Goal: Transaction & Acquisition: Purchase product/service

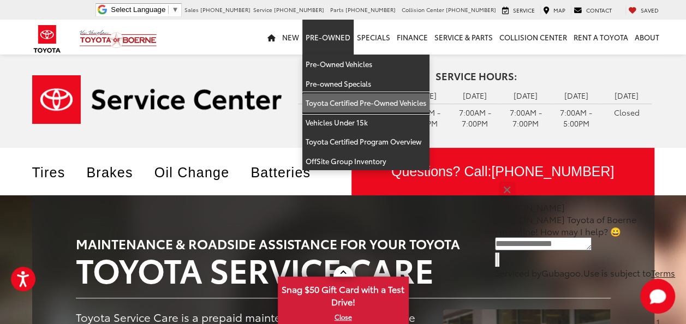
click at [349, 103] on link "Toyota Certified Pre-Owned Vehicles" at bounding box center [365, 103] width 127 height 20
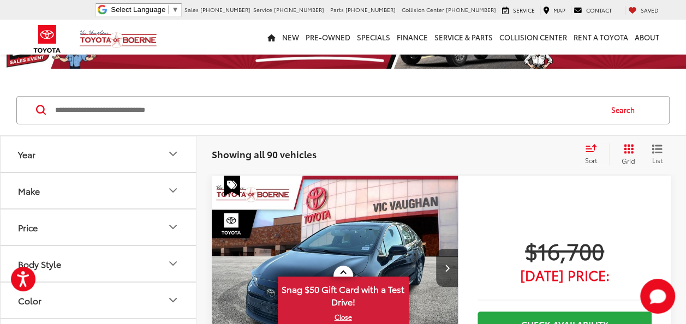
click at [163, 188] on button "Make" at bounding box center [99, 190] width 196 height 35
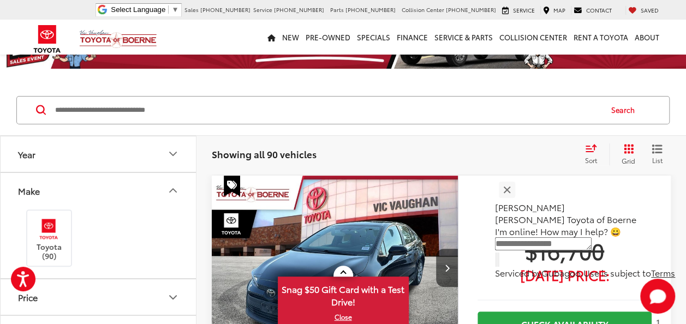
click at [163, 188] on button "Make" at bounding box center [99, 190] width 196 height 35
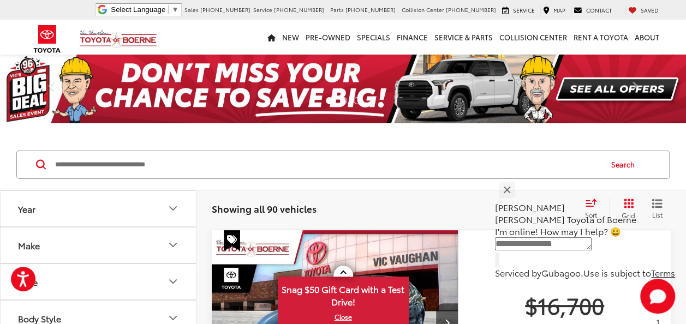
click at [171, 211] on icon "Year" at bounding box center [172, 208] width 13 height 13
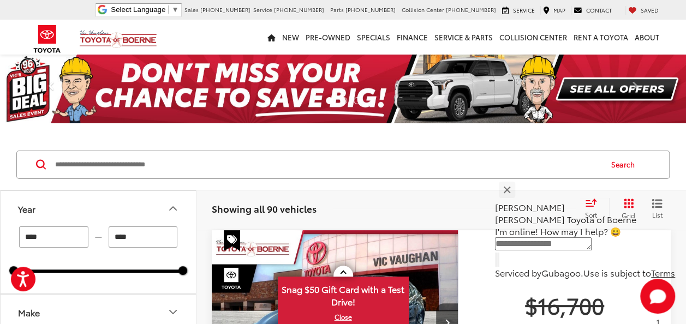
drag, startPoint x: 81, startPoint y: 236, endPoint x: -2, endPoint y: 218, distance: 84.9
click at [58, 235] on input "minimum" at bounding box center [53, 236] width 69 height 21
type input "****"
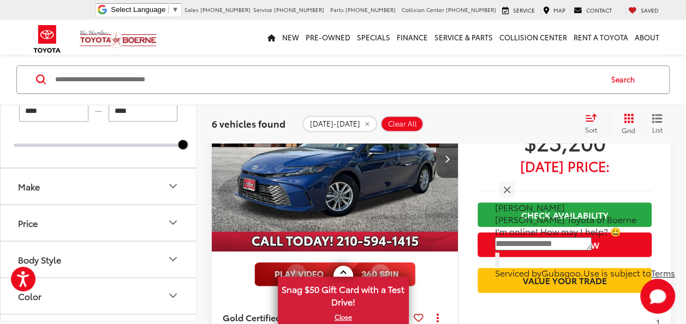
scroll to position [55, 0]
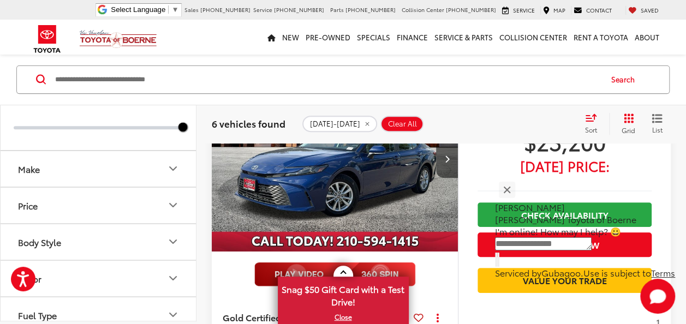
click at [135, 169] on button "Make" at bounding box center [99, 168] width 196 height 35
click at [39, 211] on img at bounding box center [49, 207] width 30 height 26
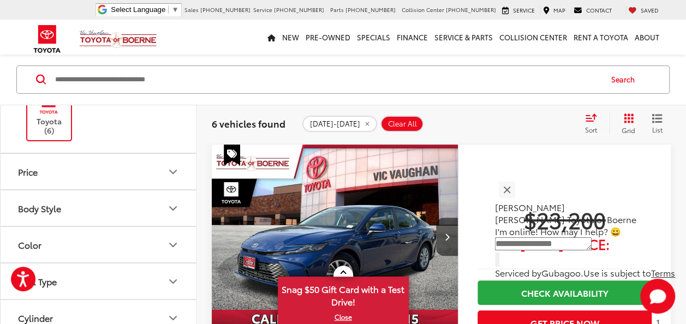
scroll to position [164, 0]
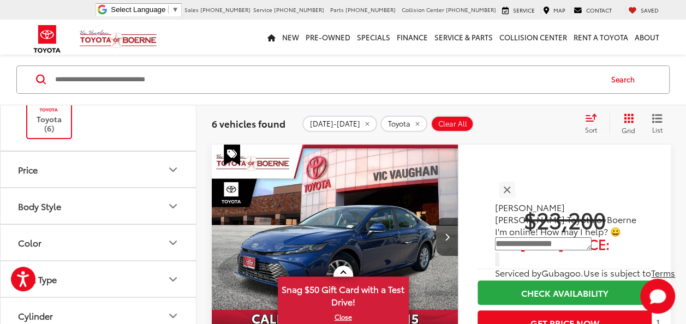
click at [109, 203] on button "Body Style" at bounding box center [99, 205] width 196 height 35
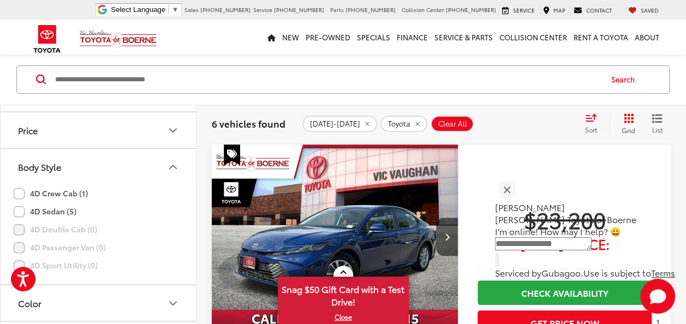
scroll to position [273, 0]
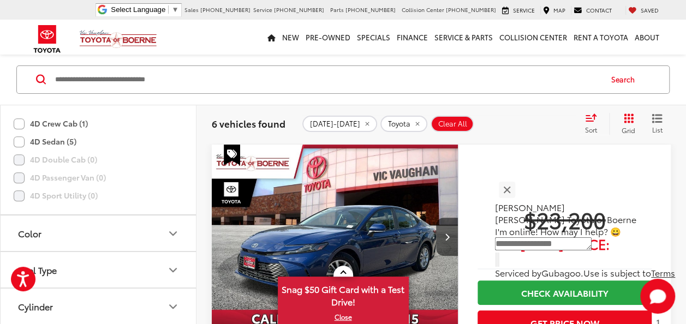
click at [17, 118] on label "4D Crew Cab (1)" at bounding box center [51, 124] width 74 height 18
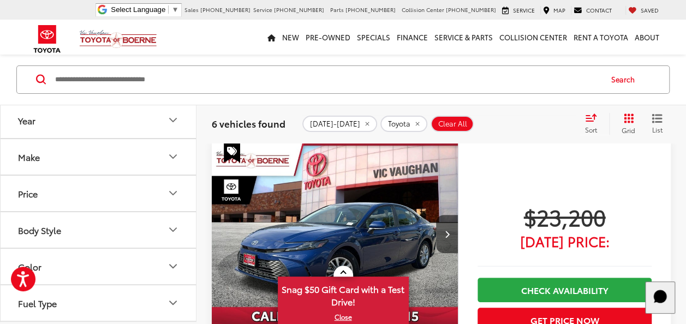
click at [180, 77] on input "Search by Make, Model, or Keyword" at bounding box center [327, 79] width 547 height 26
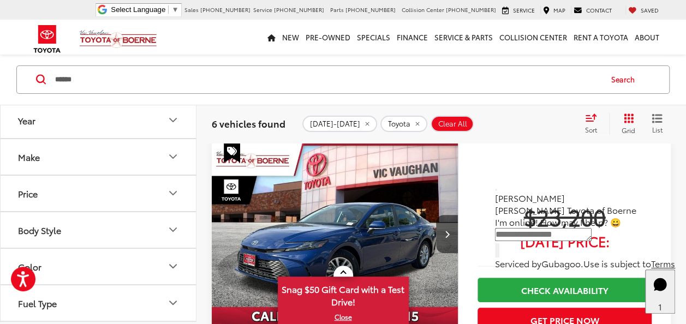
type input "******"
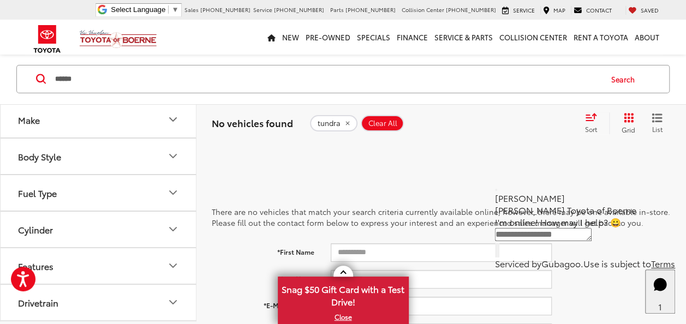
scroll to position [218, 0]
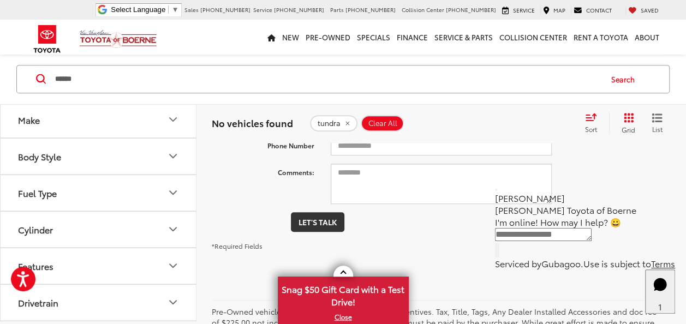
click at [388, 121] on span "Clear All" at bounding box center [382, 123] width 29 height 9
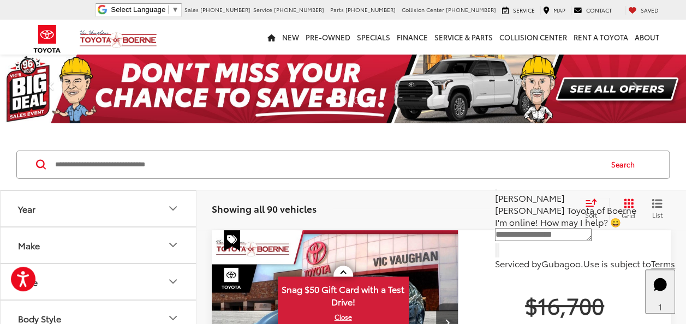
scroll to position [55, 0]
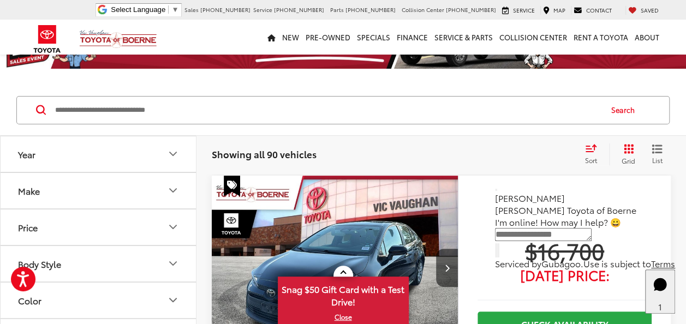
click at [155, 185] on button "Make" at bounding box center [99, 190] width 196 height 35
click at [48, 224] on img at bounding box center [49, 229] width 30 height 26
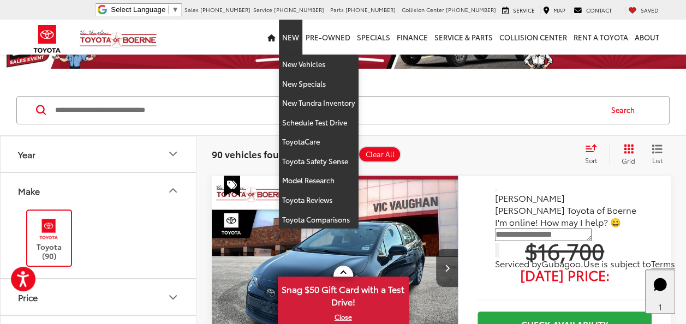
click at [289, 37] on link "New" at bounding box center [290, 37] width 23 height 35
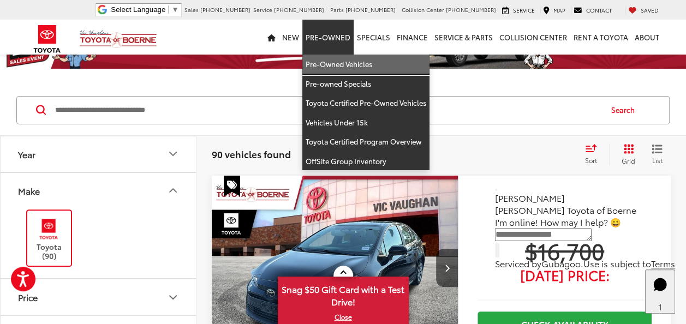
click at [371, 64] on link "Pre-Owned Vehicles" at bounding box center [365, 65] width 127 height 20
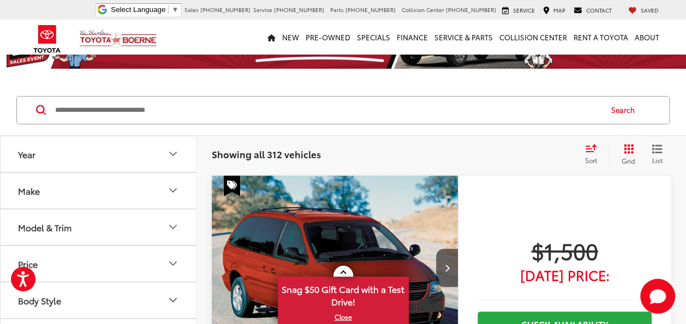
click at [171, 147] on icon "Year" at bounding box center [172, 153] width 13 height 13
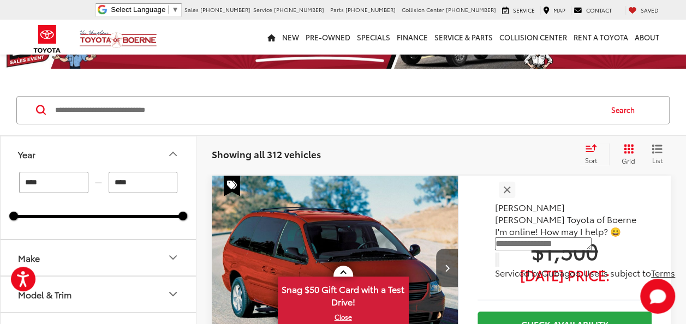
click at [171, 147] on icon "Year" at bounding box center [172, 153] width 13 height 13
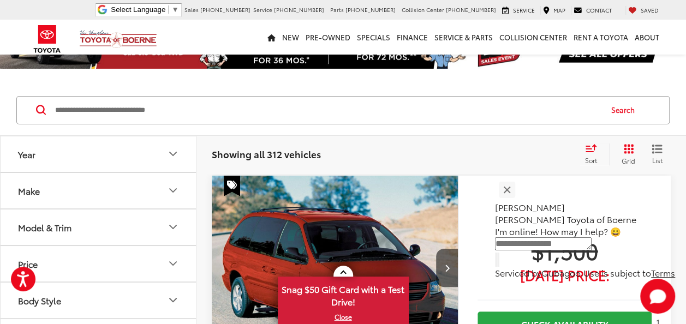
click at [173, 182] on button "Make" at bounding box center [99, 190] width 196 height 35
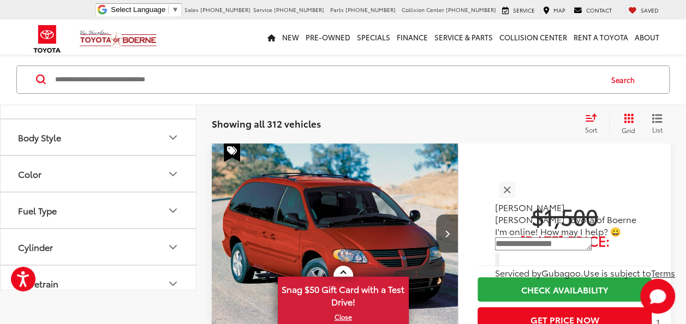
scroll to position [546, 0]
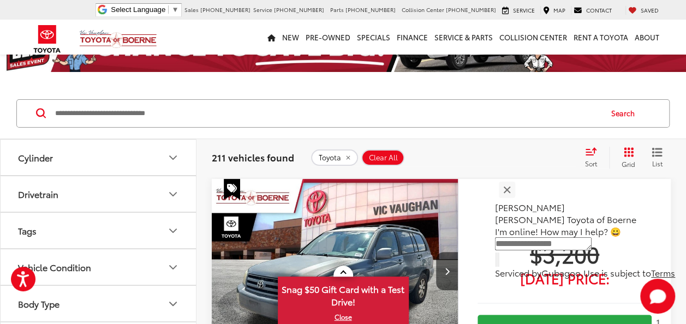
scroll to position [655, 0]
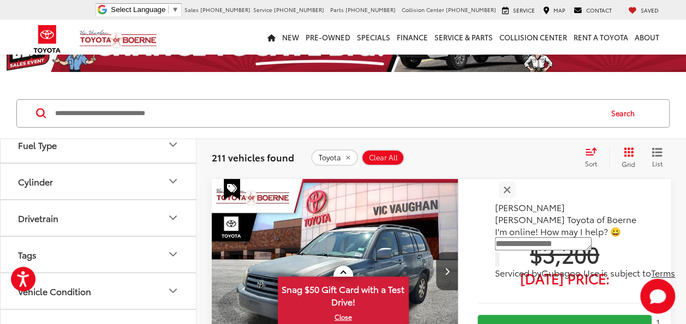
scroll to position [1091, 0]
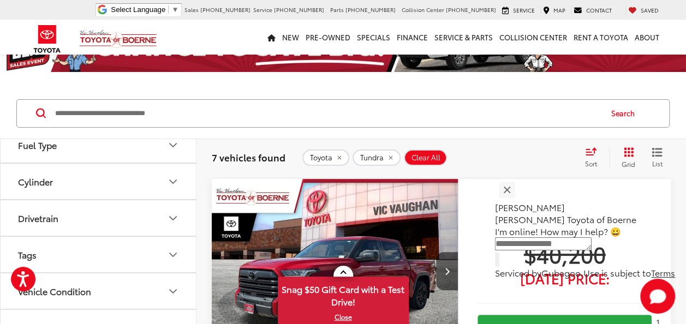
scroll to position [1146, 0]
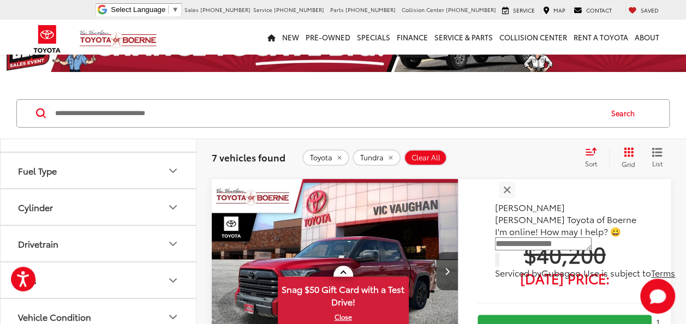
click at [30, 30] on label "Tundra Hybrid (2)" at bounding box center [98, 20] width 147 height 19
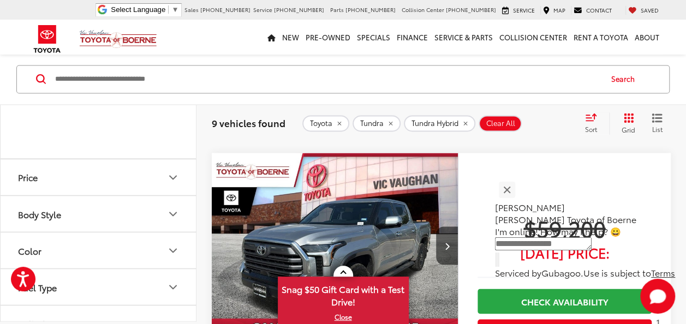
scroll to position [2888, 0]
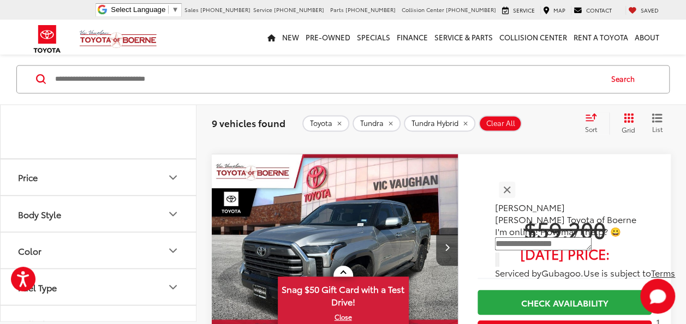
click at [342, 231] on img "2025 Toyota Tundra Limited 0" at bounding box center [335, 246] width 248 height 185
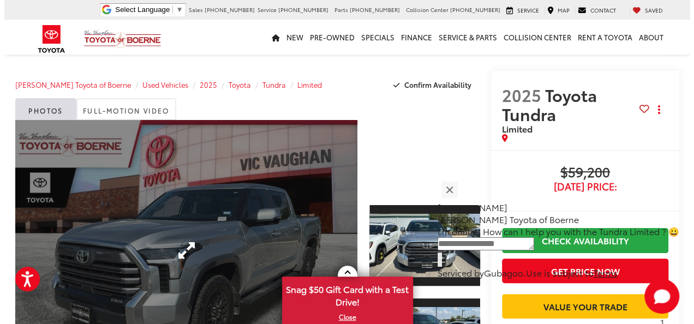
scroll to position [55, 0]
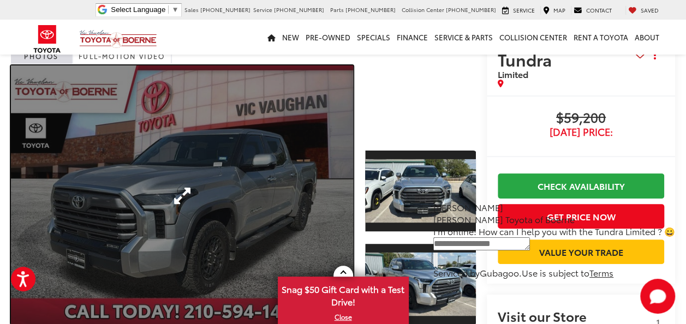
click at [271, 169] on link "Expand Photo 0" at bounding box center [182, 195] width 342 height 260
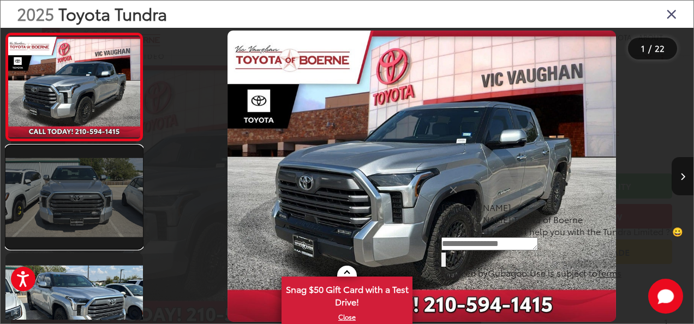
click at [92, 197] on link at bounding box center [73, 197] width 137 height 103
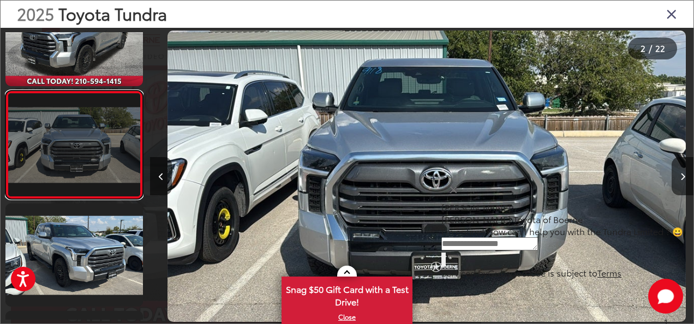
scroll to position [0, 543]
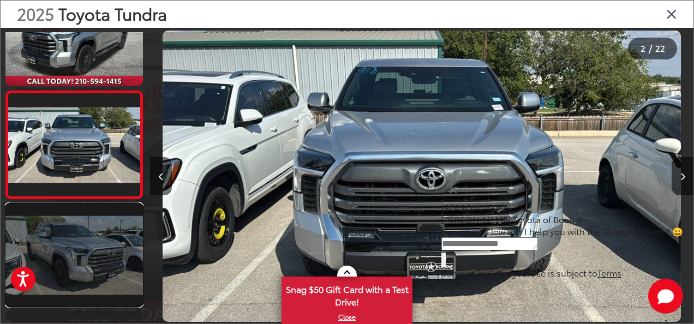
click at [99, 237] on link at bounding box center [73, 255] width 137 height 103
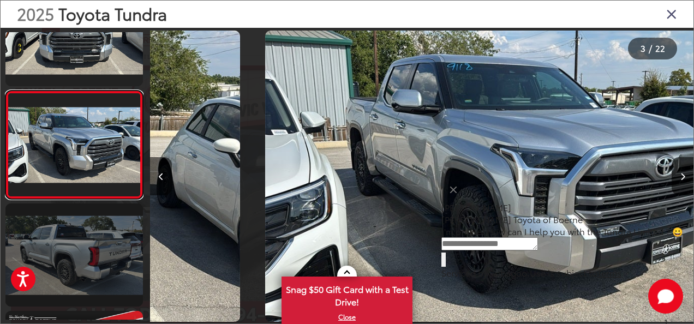
scroll to position [0, 1087]
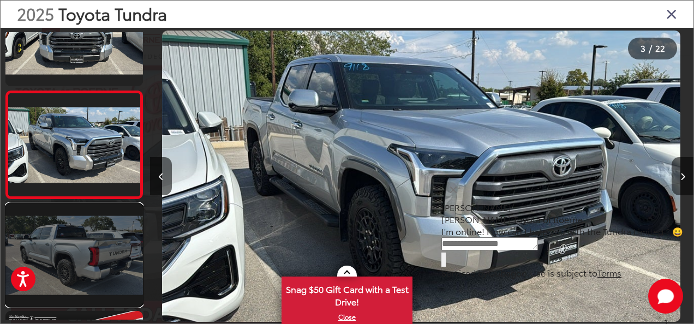
click at [106, 264] on link at bounding box center [73, 255] width 137 height 103
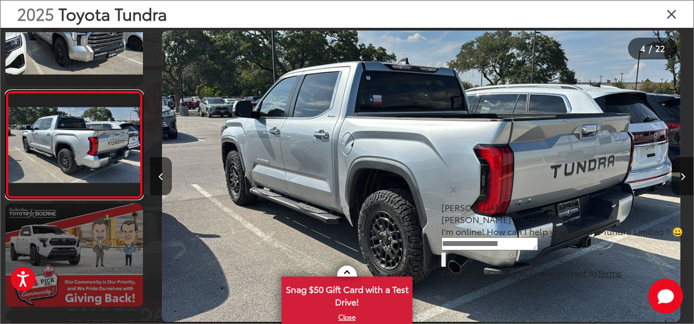
scroll to position [319, 0]
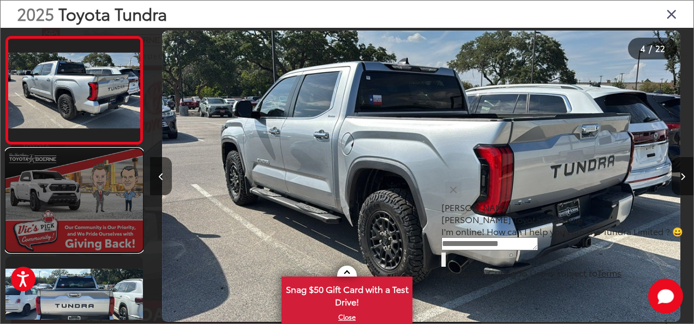
click at [115, 188] on link at bounding box center [73, 200] width 137 height 103
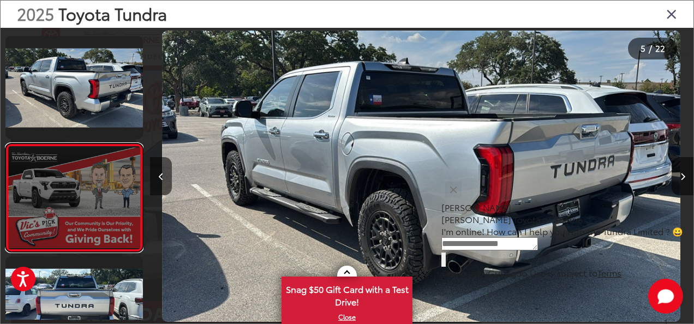
scroll to position [372, 0]
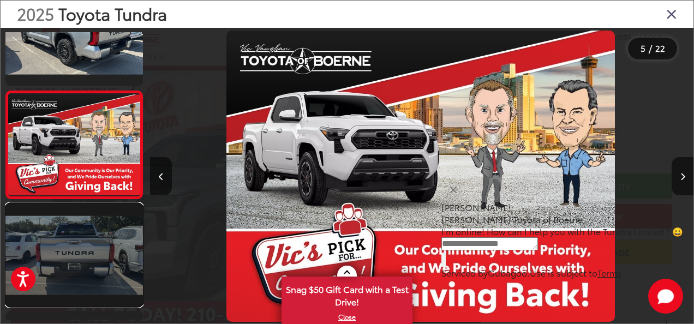
click at [118, 233] on link at bounding box center [73, 255] width 137 height 103
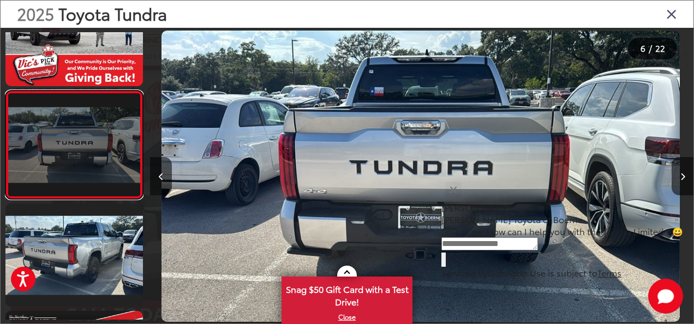
scroll to position [534, 0]
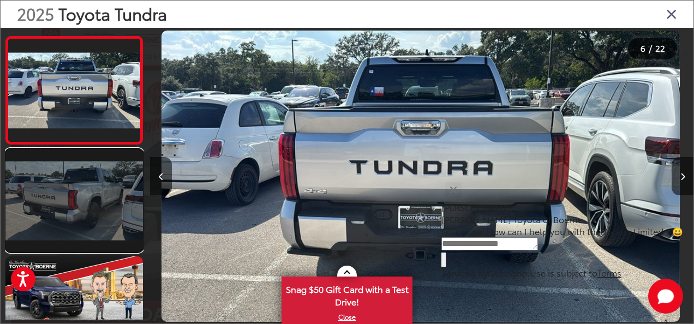
click at [111, 216] on link at bounding box center [73, 200] width 137 height 103
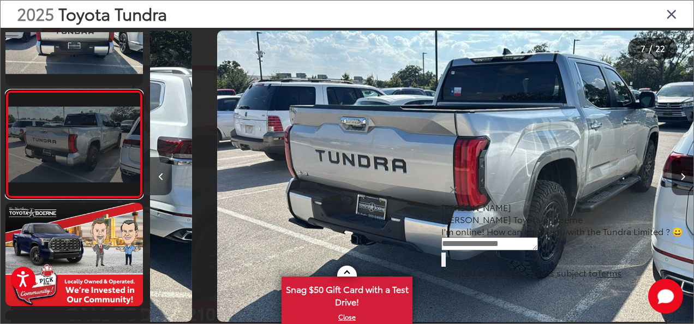
scroll to position [0, 3262]
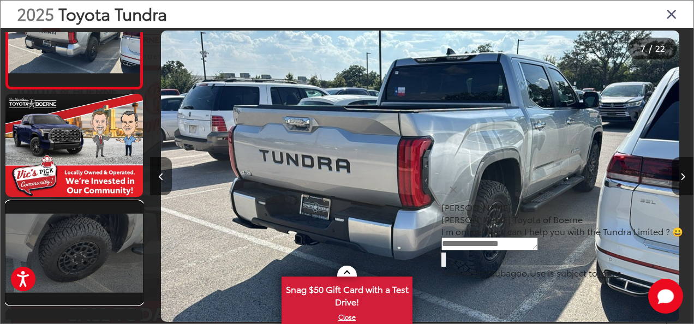
click at [95, 224] on link at bounding box center [73, 252] width 137 height 103
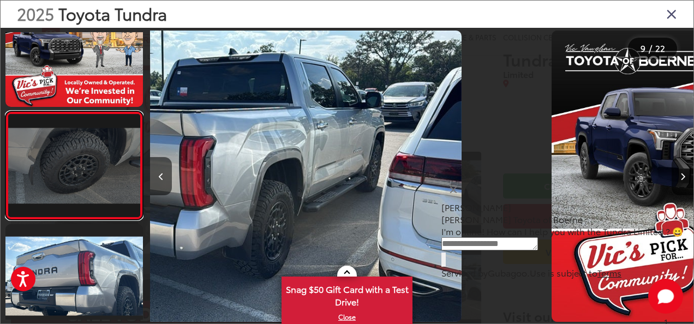
scroll to position [0, 0]
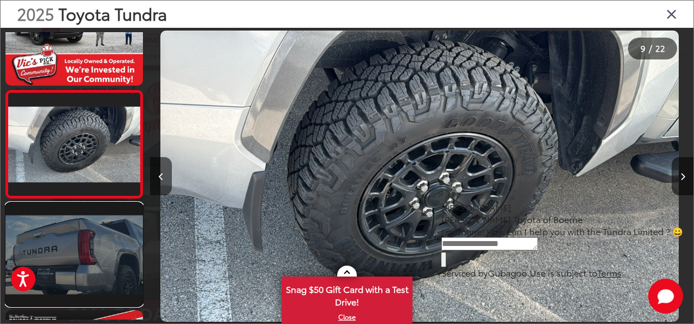
click at [99, 258] on link at bounding box center [73, 254] width 137 height 103
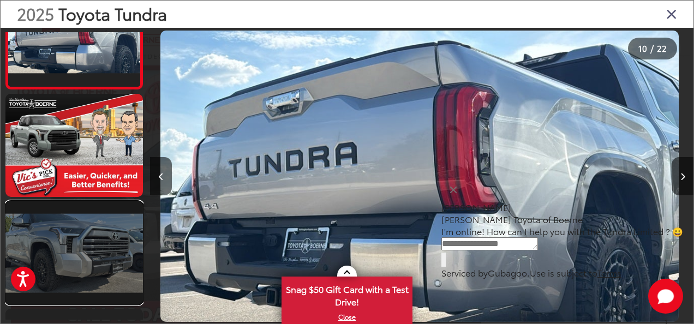
click at [105, 216] on link at bounding box center [73, 252] width 137 height 103
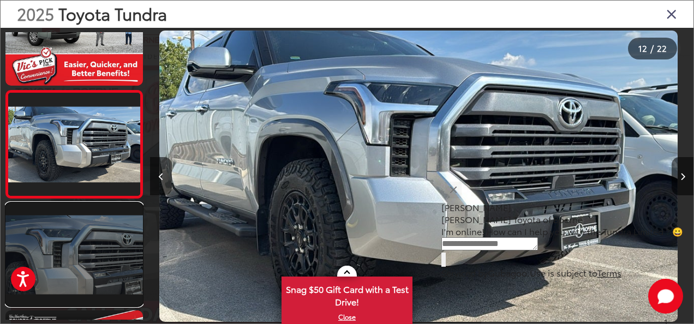
click at [95, 235] on link at bounding box center [73, 254] width 137 height 103
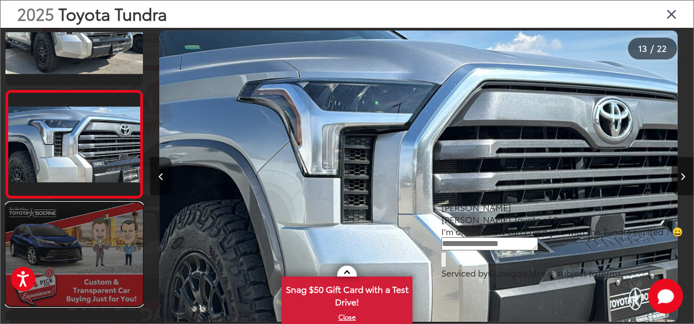
click at [100, 250] on link at bounding box center [73, 254] width 137 height 103
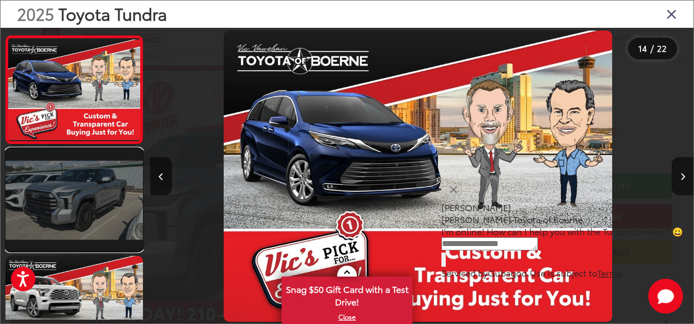
click at [103, 222] on link at bounding box center [73, 199] width 137 height 103
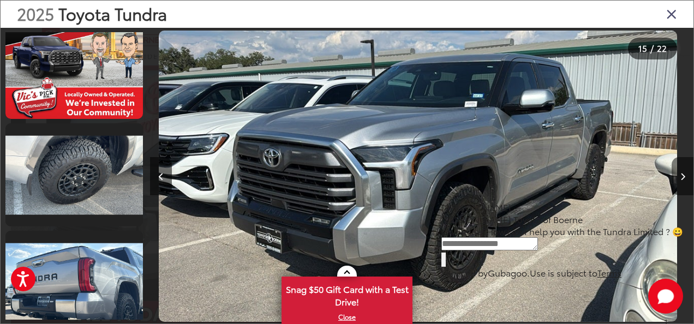
click at [684, 179] on icon "Next image" at bounding box center [682, 177] width 5 height 8
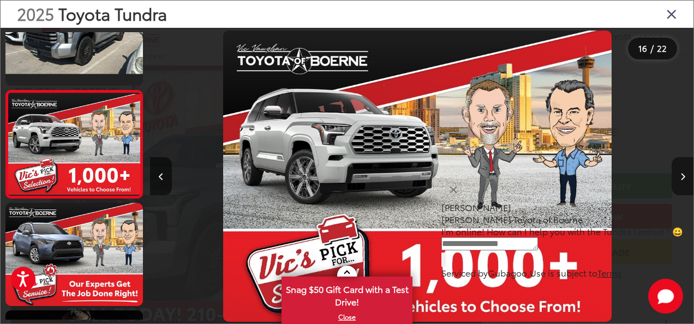
click at [684, 179] on icon "Next image" at bounding box center [682, 177] width 5 height 8
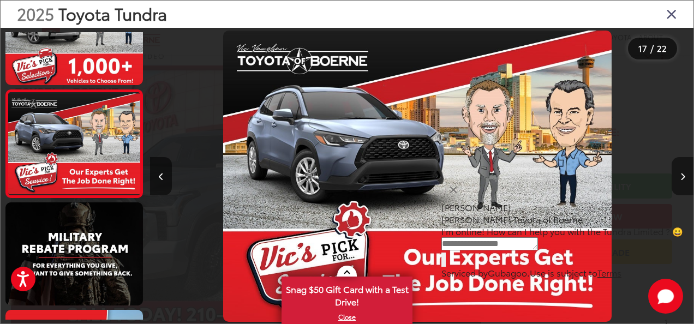
click at [684, 179] on icon "Next image" at bounding box center [682, 177] width 5 height 8
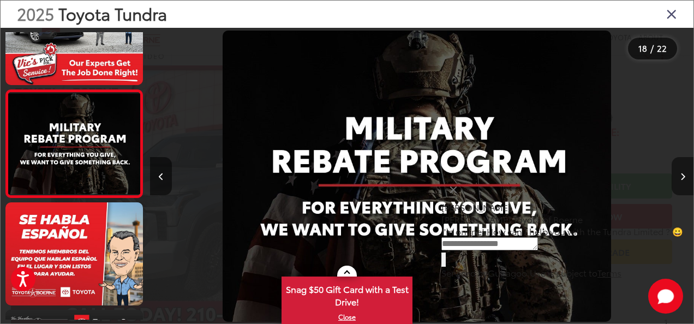
click at [684, 179] on icon "Next image" at bounding box center [682, 177] width 5 height 8
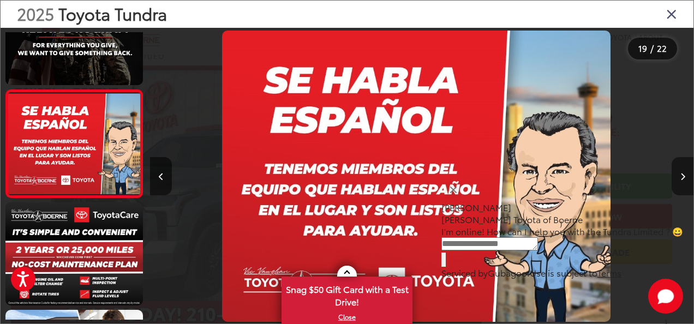
click at [684, 179] on icon "Next image" at bounding box center [682, 177] width 5 height 8
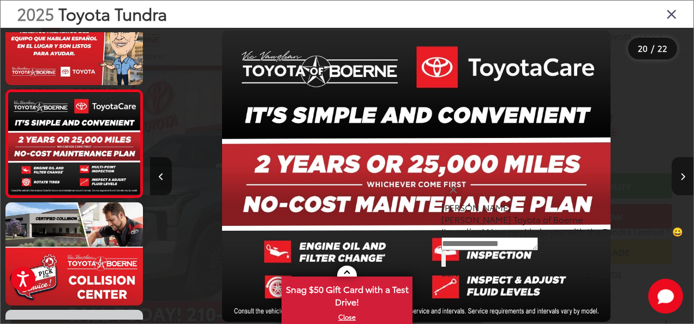
click at [684, 179] on icon "Next image" at bounding box center [682, 177] width 5 height 8
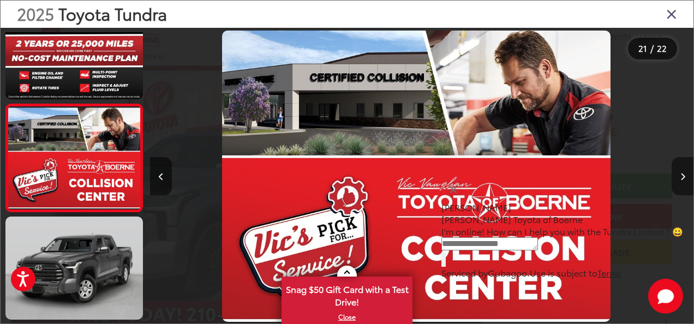
click at [684, 179] on icon "Next image" at bounding box center [682, 177] width 5 height 8
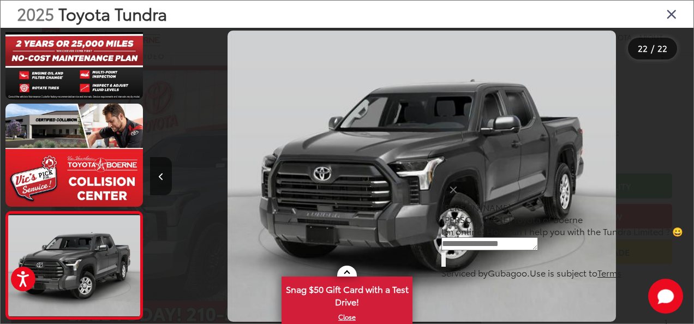
click at [684, 179] on div at bounding box center [626, 176] width 136 height 297
click at [158, 175] on button "Previous image" at bounding box center [161, 176] width 22 height 38
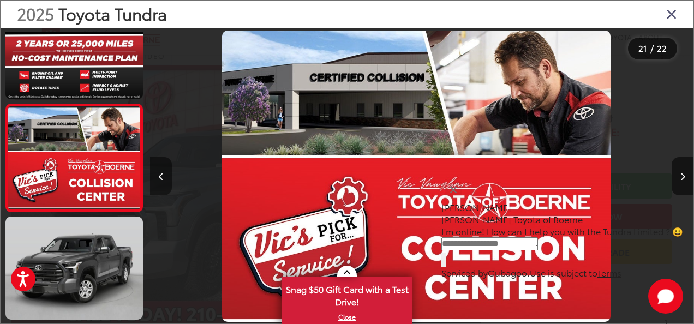
click at [158, 175] on button "Previous image" at bounding box center [161, 176] width 22 height 38
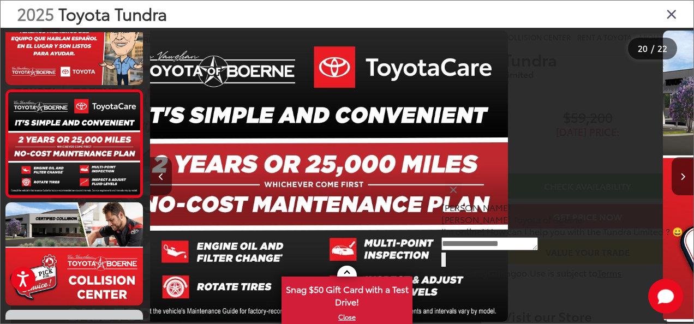
click at [158, 175] on button "Previous image" at bounding box center [161, 176] width 22 height 38
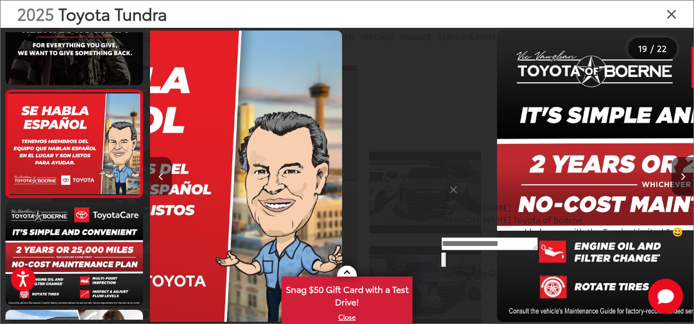
click at [158, 175] on button "Previous image" at bounding box center [161, 176] width 22 height 38
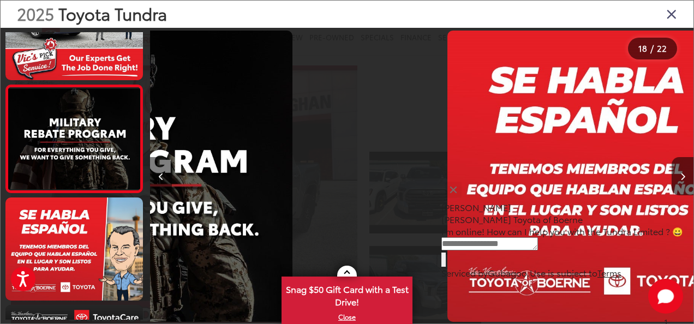
click at [158, 175] on button "Previous image" at bounding box center [161, 176] width 22 height 38
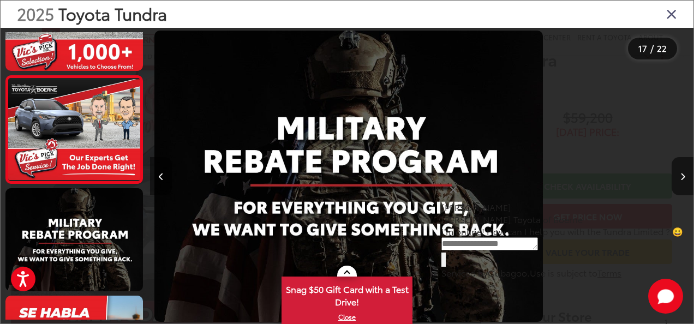
click at [158, 175] on button "Previous image" at bounding box center [161, 176] width 22 height 38
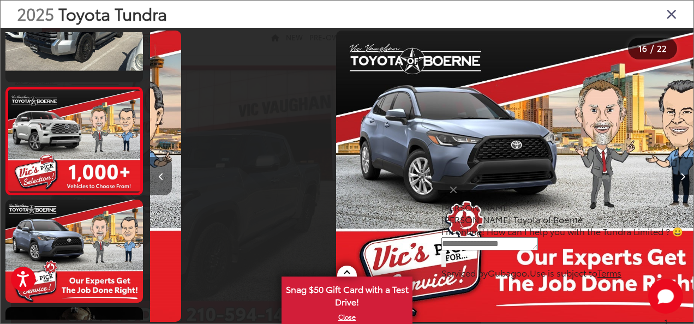
click at [158, 175] on button "Previous image" at bounding box center [161, 176] width 22 height 38
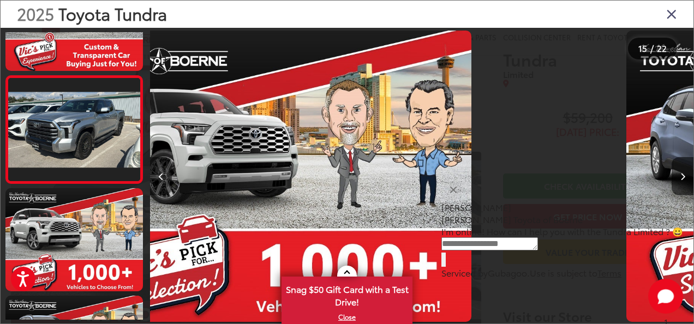
click at [158, 175] on button "Previous image" at bounding box center [161, 176] width 22 height 38
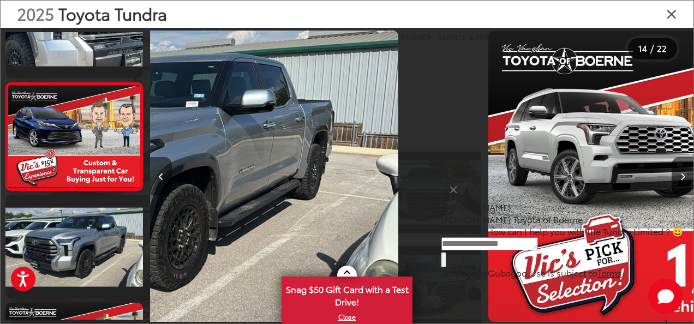
click at [158, 175] on button "Previous image" at bounding box center [161, 176] width 22 height 38
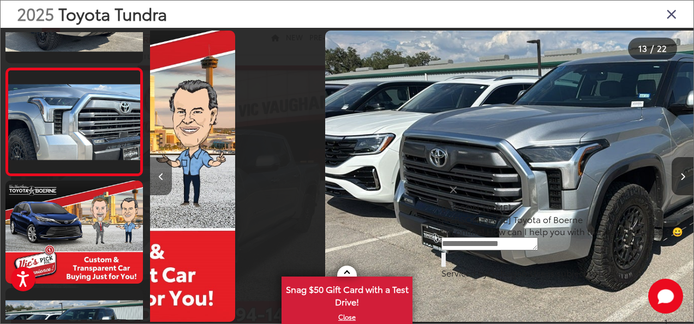
click at [158, 175] on button "Previous image" at bounding box center [161, 176] width 22 height 38
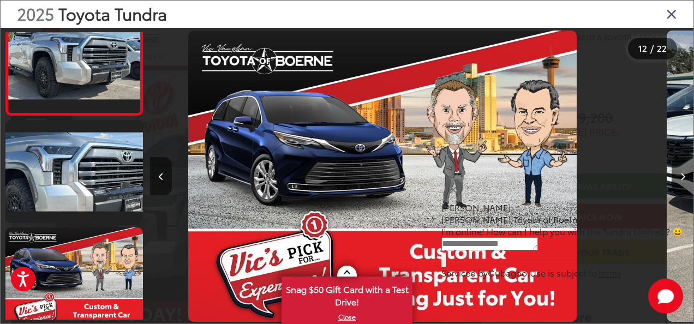
click at [158, 175] on button "Previous image" at bounding box center [161, 176] width 22 height 38
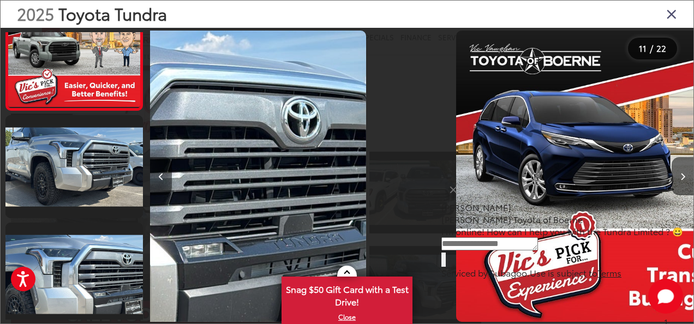
click at [158, 175] on button "Previous image" at bounding box center [161, 176] width 22 height 38
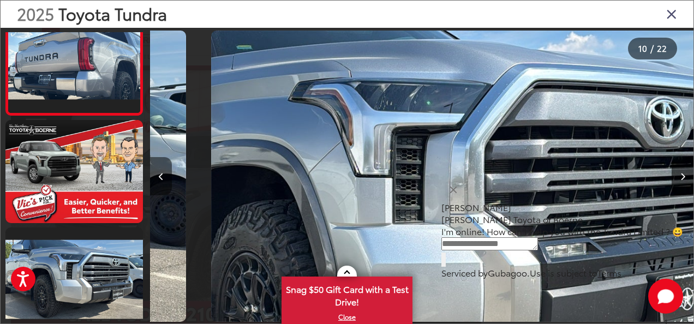
click at [158, 175] on button "Previous image" at bounding box center [161, 176] width 22 height 38
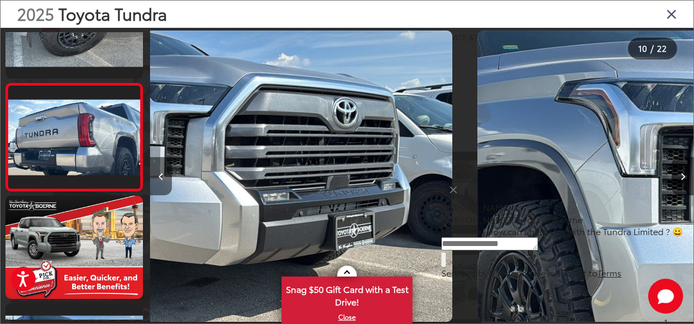
click at [158, 175] on button "Previous image" at bounding box center [161, 176] width 22 height 38
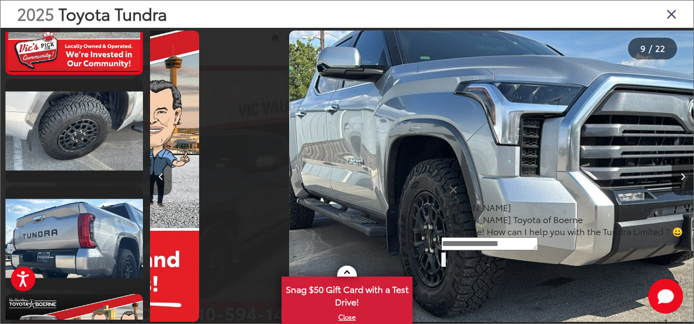
click at [158, 175] on button "Previous image" at bounding box center [161, 176] width 22 height 38
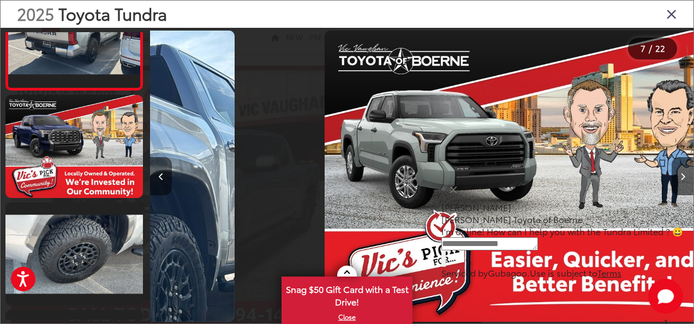
click at [158, 175] on button "Previous image" at bounding box center [161, 176] width 22 height 38
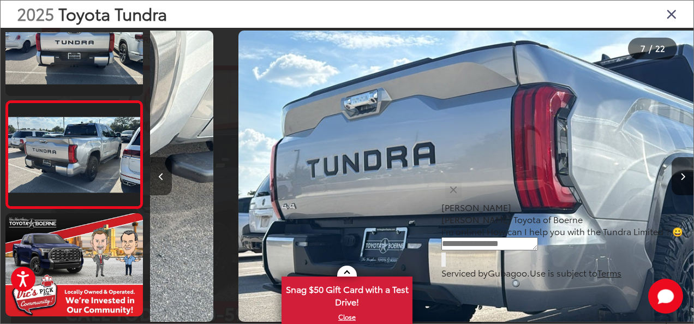
click at [158, 175] on button "Previous image" at bounding box center [161, 176] width 22 height 38
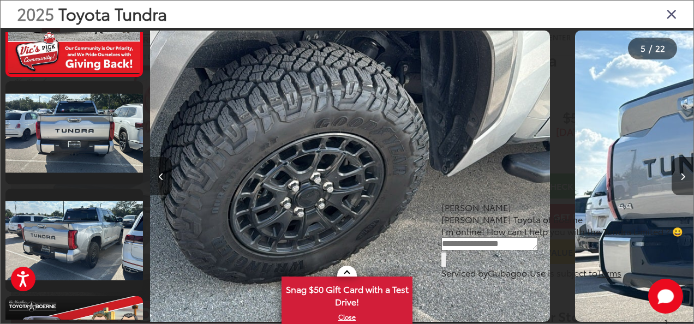
click at [158, 175] on button "Previous image" at bounding box center [161, 176] width 22 height 38
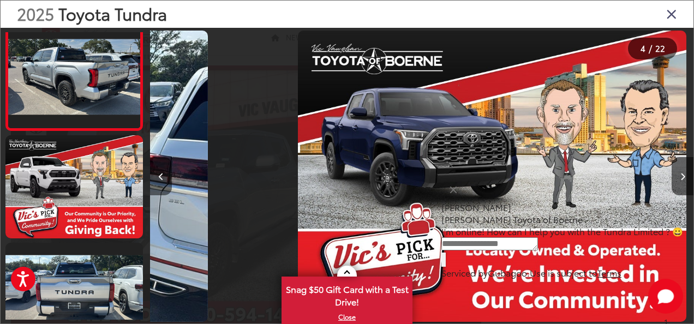
click at [158, 175] on button "Previous image" at bounding box center [161, 176] width 22 height 38
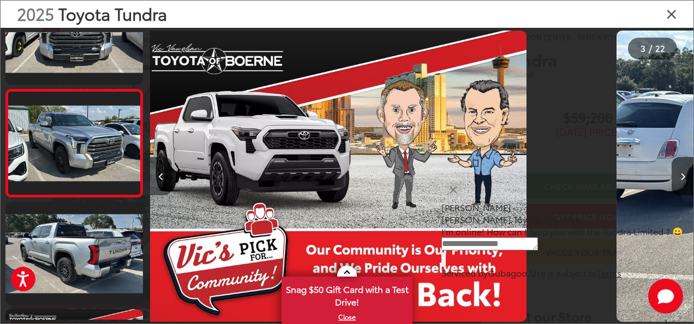
click at [158, 175] on button "Previous image" at bounding box center [161, 176] width 22 height 38
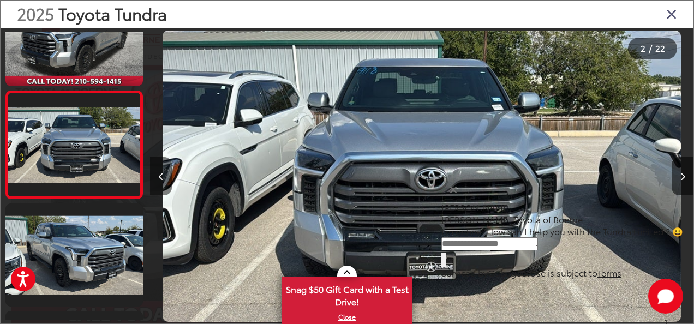
click at [158, 175] on button "Previous image" at bounding box center [161, 176] width 22 height 38
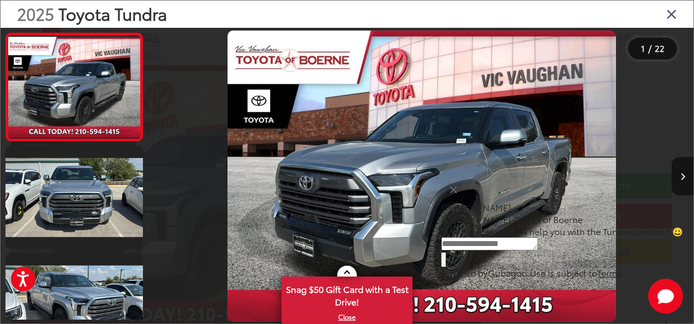
click at [158, 175] on div at bounding box center [218, 176] width 136 height 297
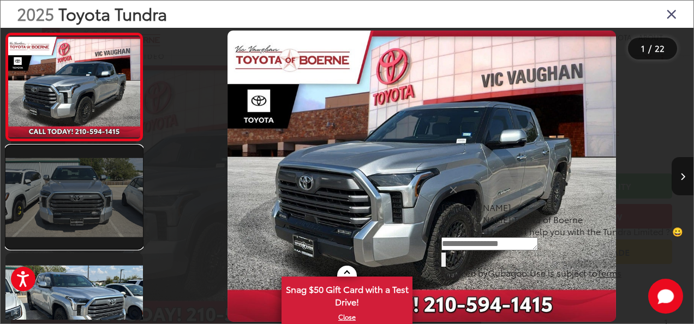
click at [81, 190] on link at bounding box center [73, 197] width 137 height 103
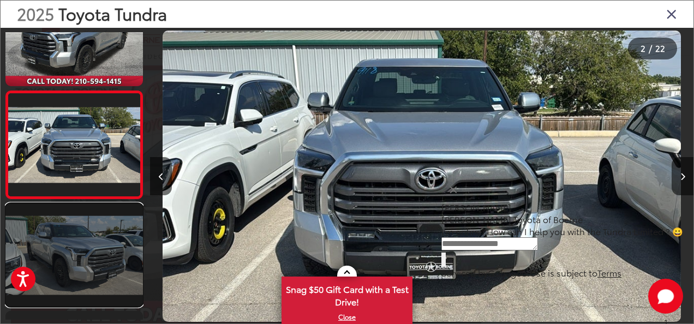
click at [98, 241] on link at bounding box center [73, 255] width 137 height 103
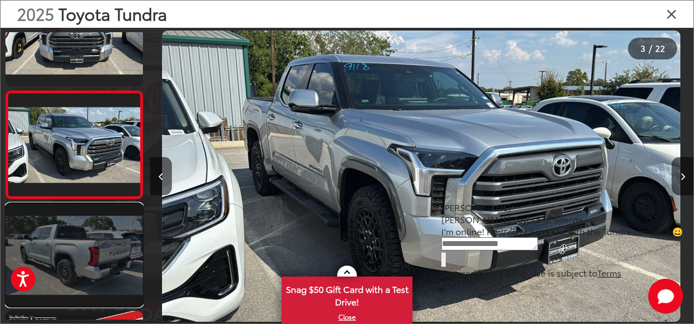
click at [65, 242] on link at bounding box center [73, 255] width 137 height 103
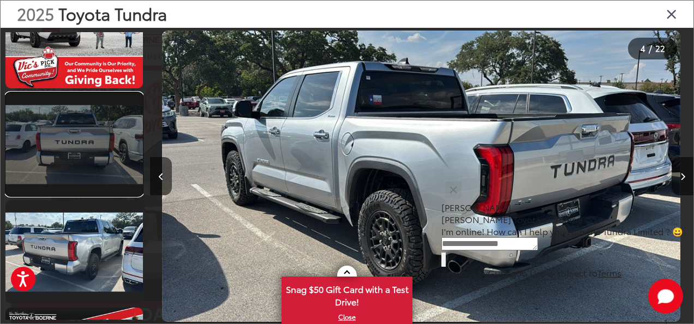
click at [90, 142] on link at bounding box center [73, 144] width 137 height 103
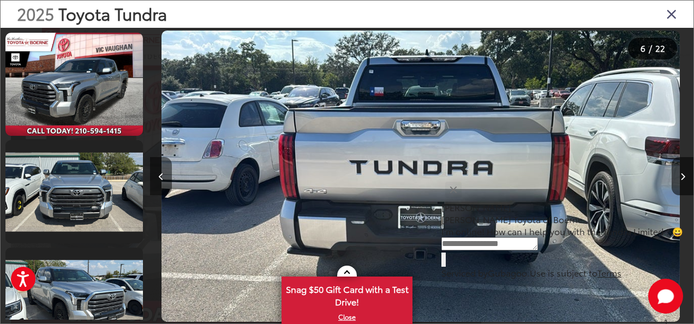
click at [158, 179] on button "Previous image" at bounding box center [161, 176] width 22 height 38
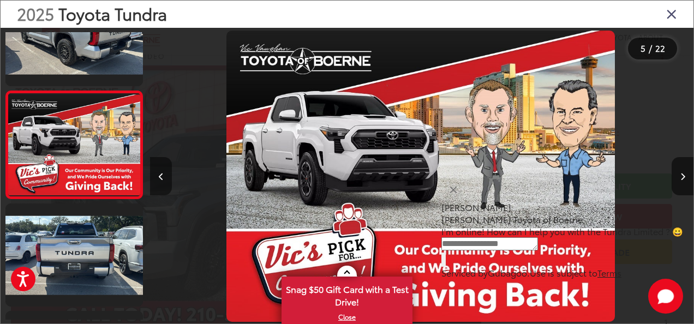
click at [158, 179] on button "Previous image" at bounding box center [161, 176] width 22 height 38
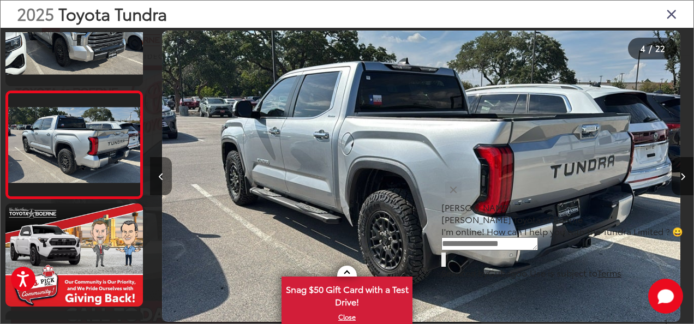
click at [158, 179] on button "Previous image" at bounding box center [161, 176] width 22 height 38
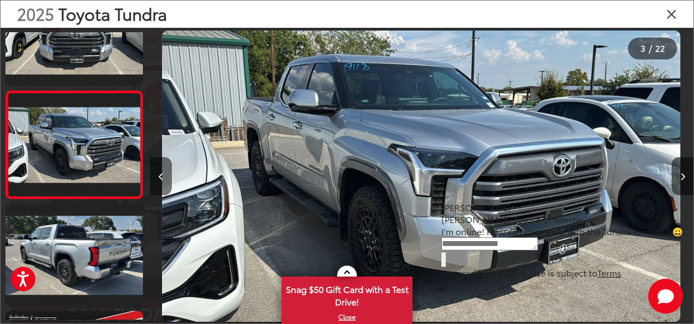
click at [158, 179] on button "Previous image" at bounding box center [161, 176] width 22 height 38
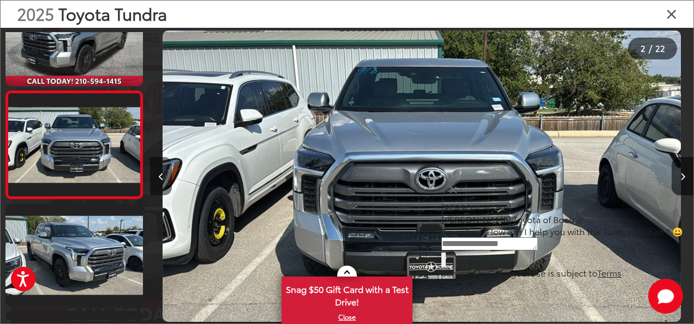
click at [160, 176] on icon "Previous image" at bounding box center [161, 177] width 5 height 8
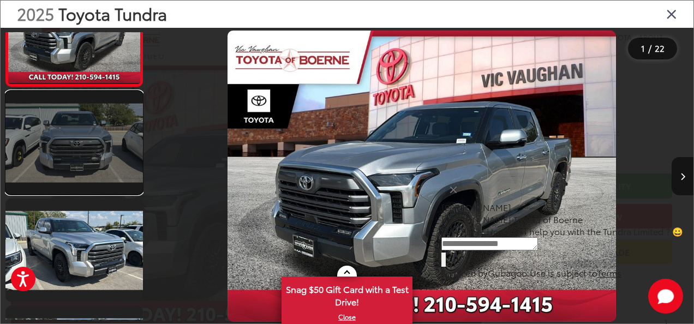
click at [74, 158] on link at bounding box center [73, 142] width 137 height 103
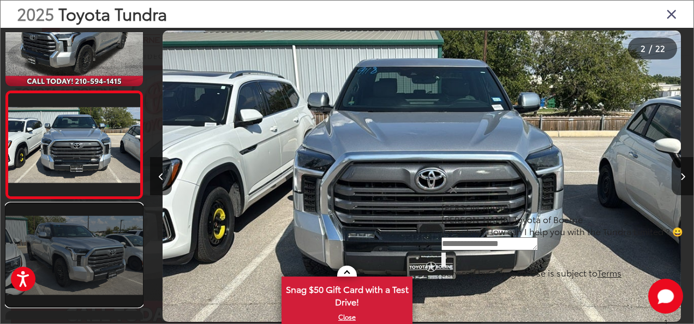
click at [85, 246] on link at bounding box center [73, 255] width 137 height 103
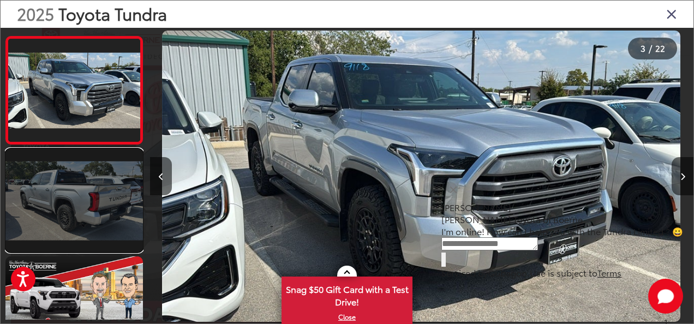
click at [93, 220] on link at bounding box center [73, 200] width 137 height 103
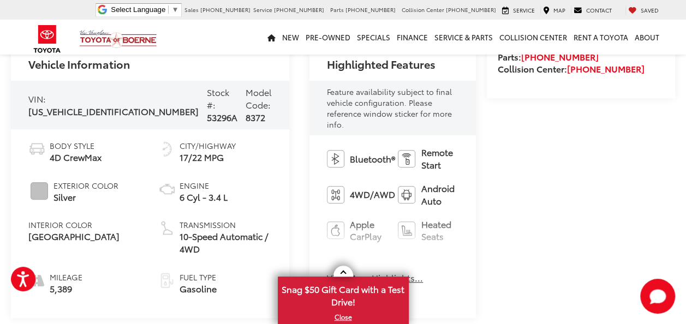
scroll to position [458, 0]
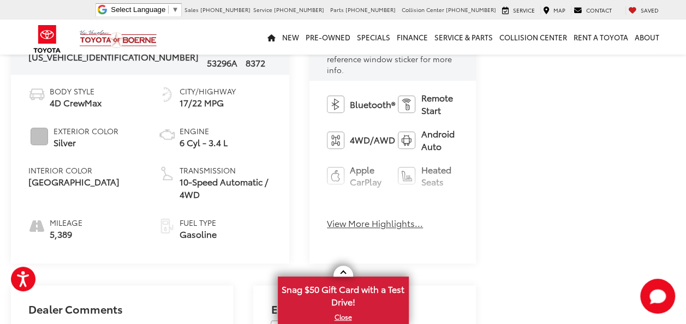
click at [327, 217] on button "View More Highlights..." at bounding box center [375, 223] width 96 height 13
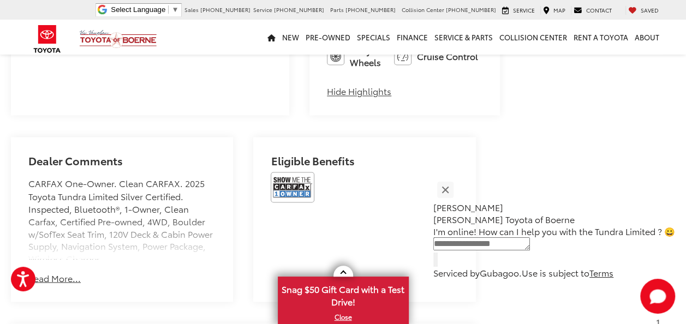
scroll to position [949, 0]
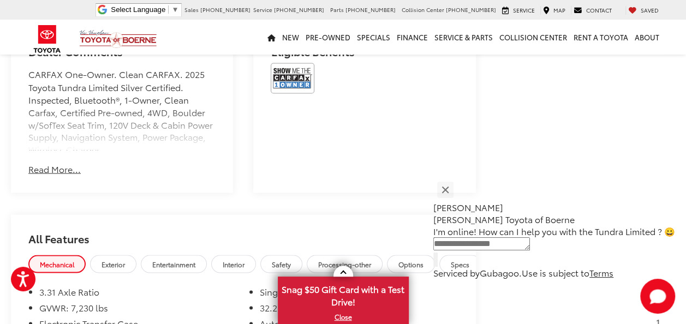
click at [37, 163] on button "Read More..." at bounding box center [54, 169] width 52 height 13
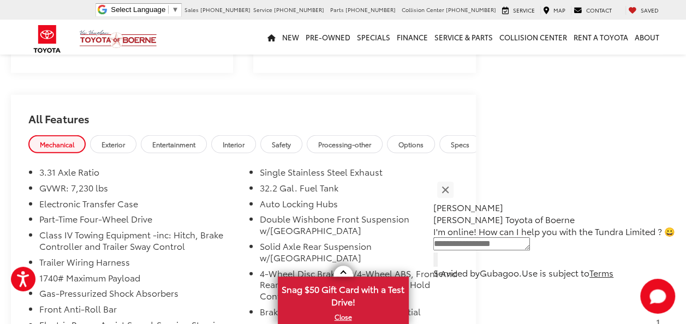
scroll to position [0, 0]
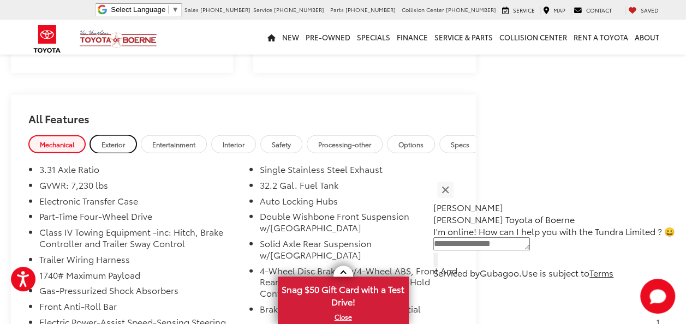
click at [118, 140] on span "Exterior" at bounding box center [112, 144] width 23 height 9
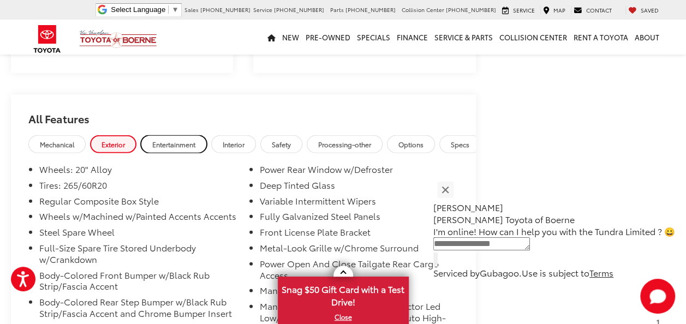
click at [173, 135] on link "Entertainment" at bounding box center [174, 144] width 66 height 18
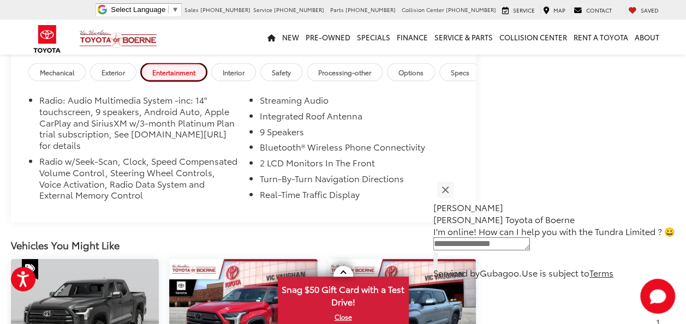
scroll to position [1331, 0]
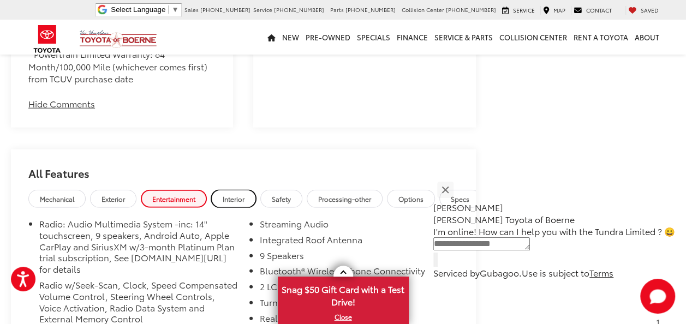
click at [238, 194] on span "Interior" at bounding box center [234, 198] width 22 height 9
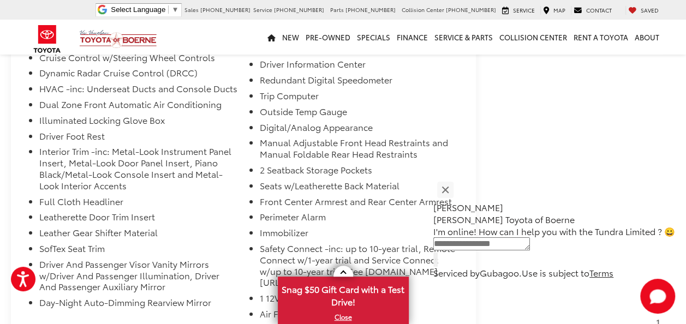
scroll to position [1768, 0]
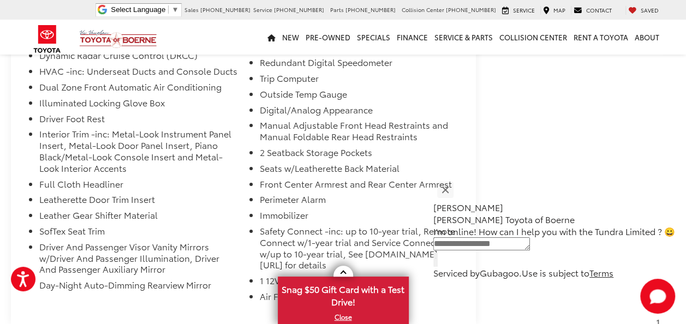
click at [202, 128] on li "Interior Trim -inc: Metal-Look Instrument Panel Insert, Metal-Look Door Panel I…" at bounding box center [138, 153] width 199 height 50
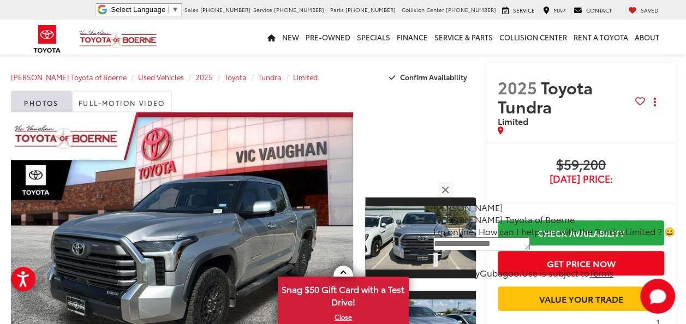
scroll to position [0, 0]
